Goal: Find specific page/section: Find specific page/section

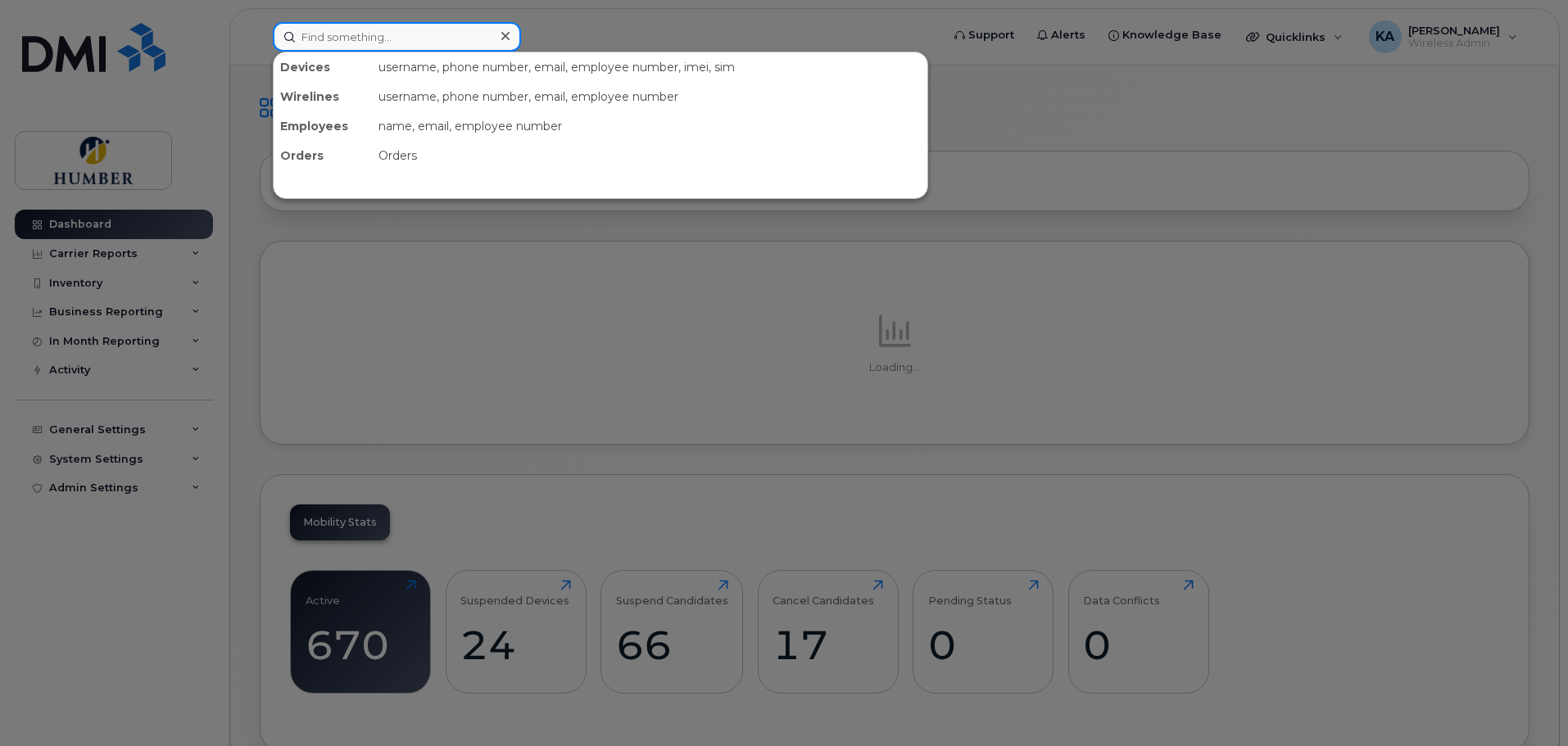
click at [370, 41] on input at bounding box center [396, 37] width 248 height 29
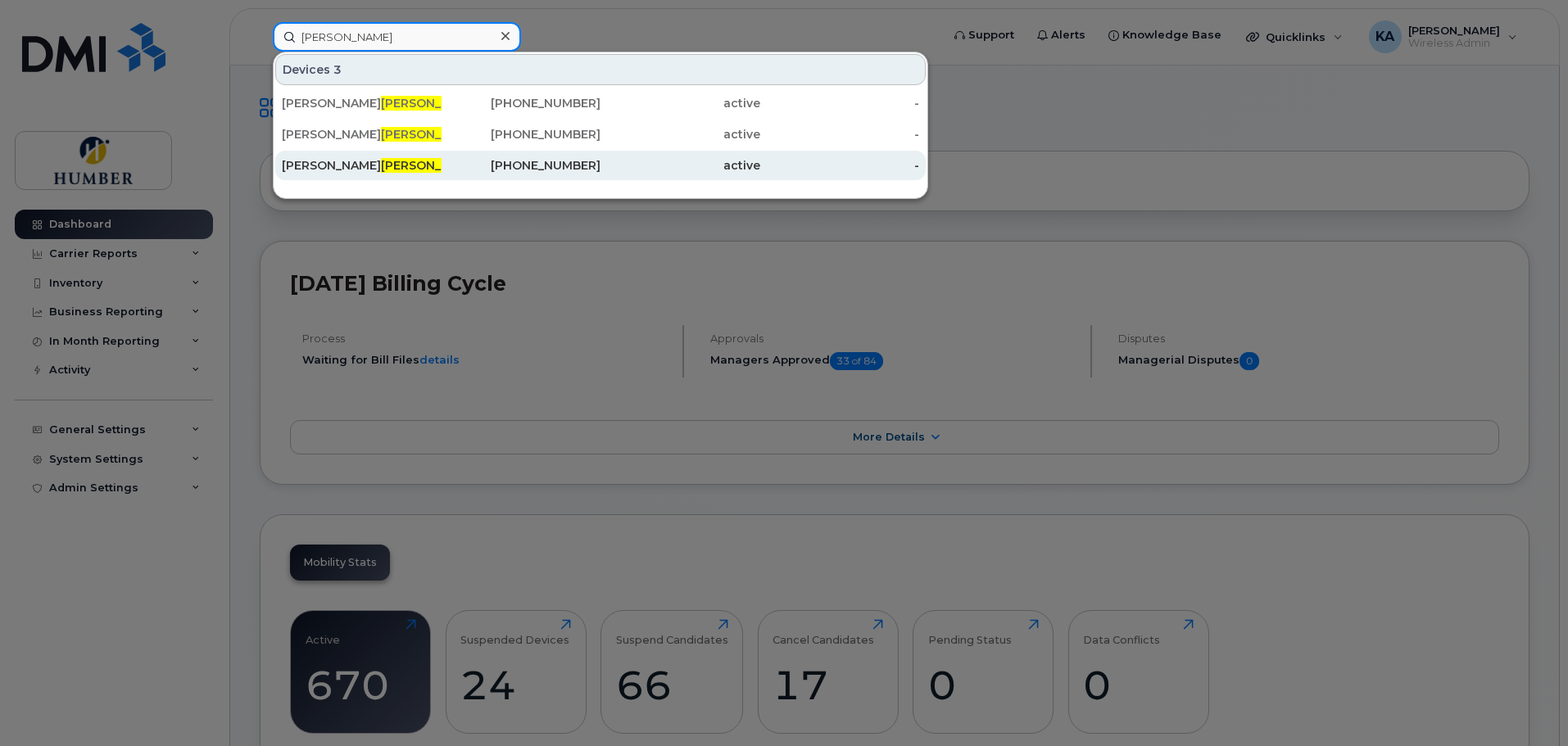
type input "[PERSON_NAME]"
click at [381, 161] on span "[PERSON_NAME]" at bounding box center [430, 165] width 99 height 15
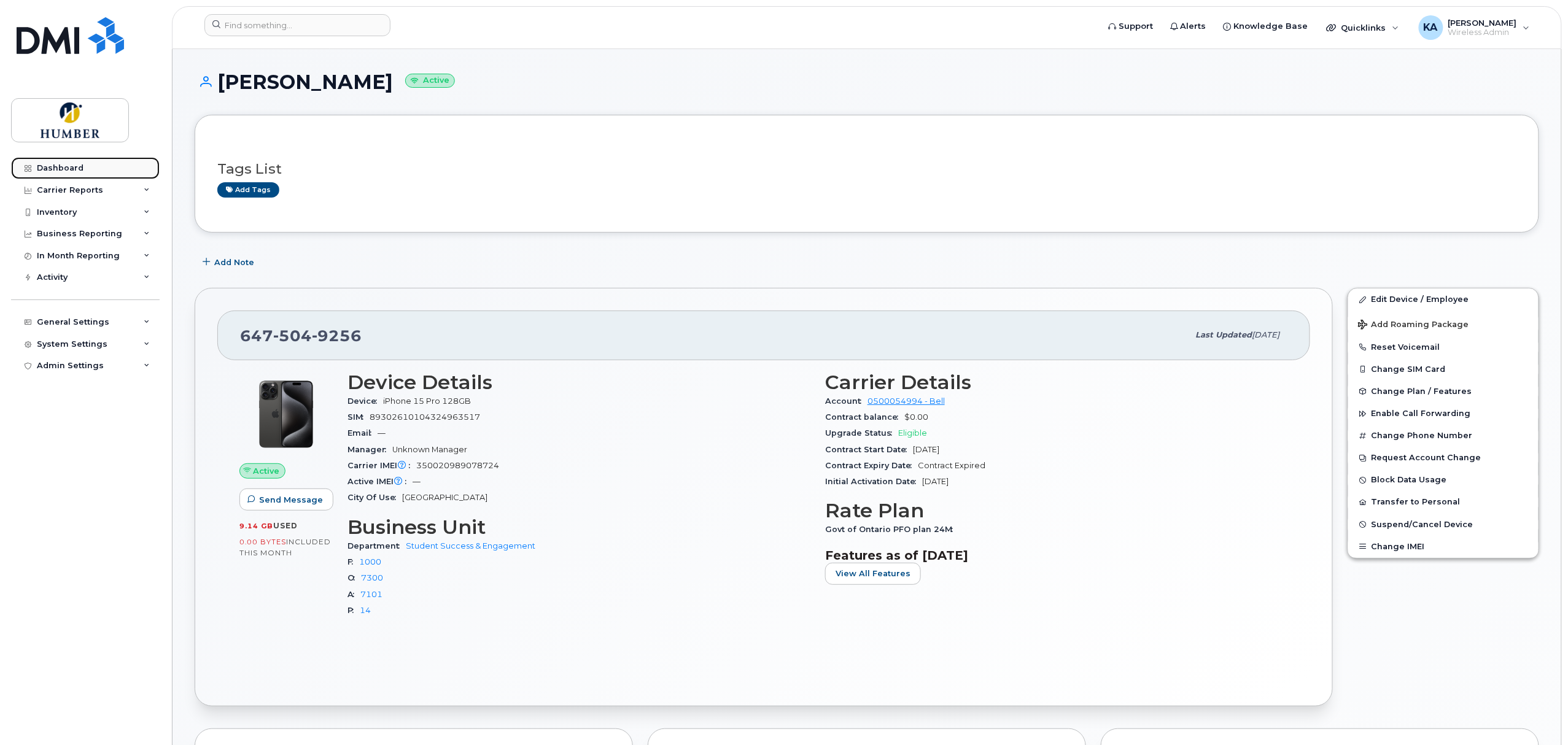
click at [71, 166] on div "Dashboard" at bounding box center [60, 167] width 47 height 10
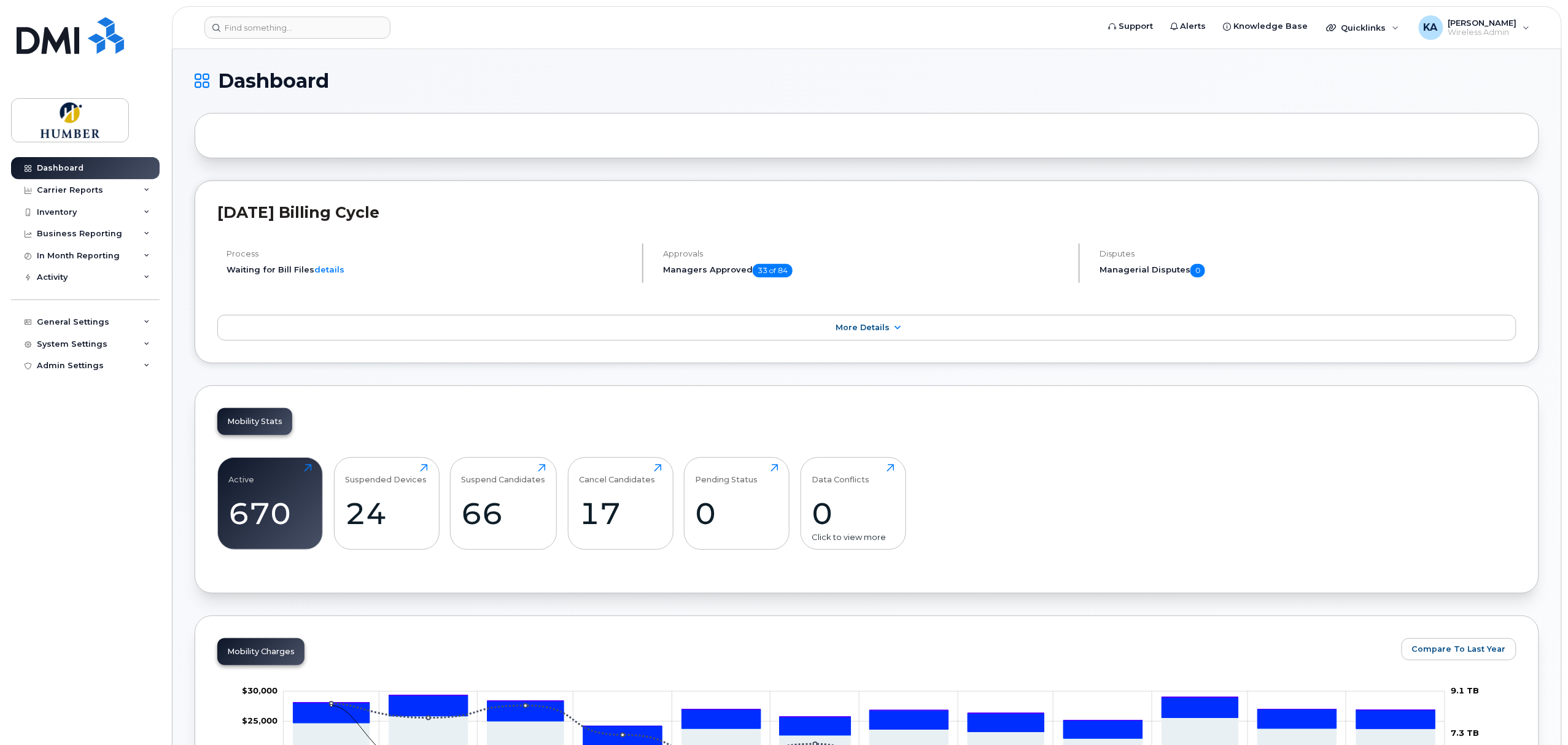
scroll to position [109, 0]
